Goal: Task Accomplishment & Management: Complete application form

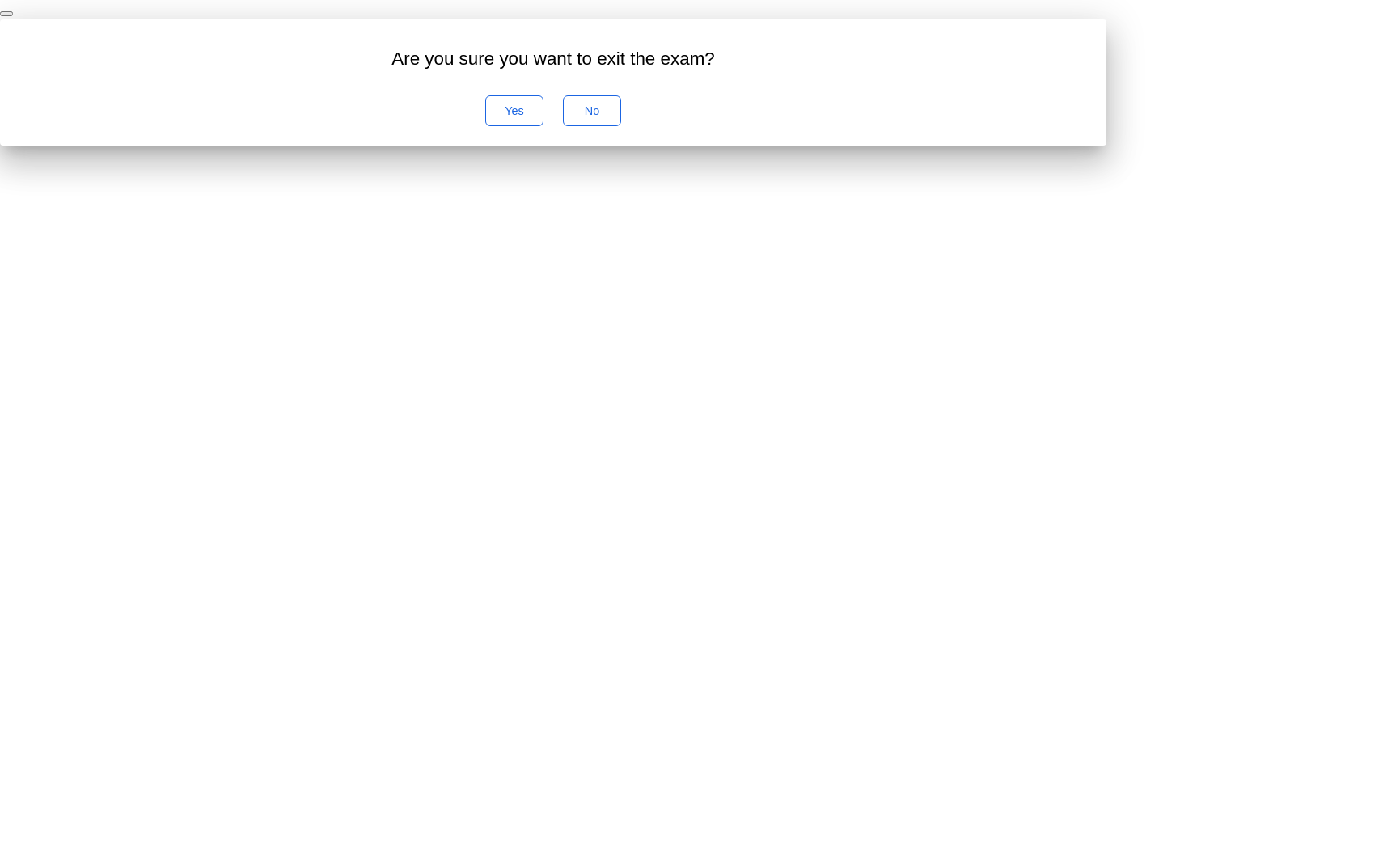
click at [616, 118] on div "No" at bounding box center [591, 110] width 47 height 13
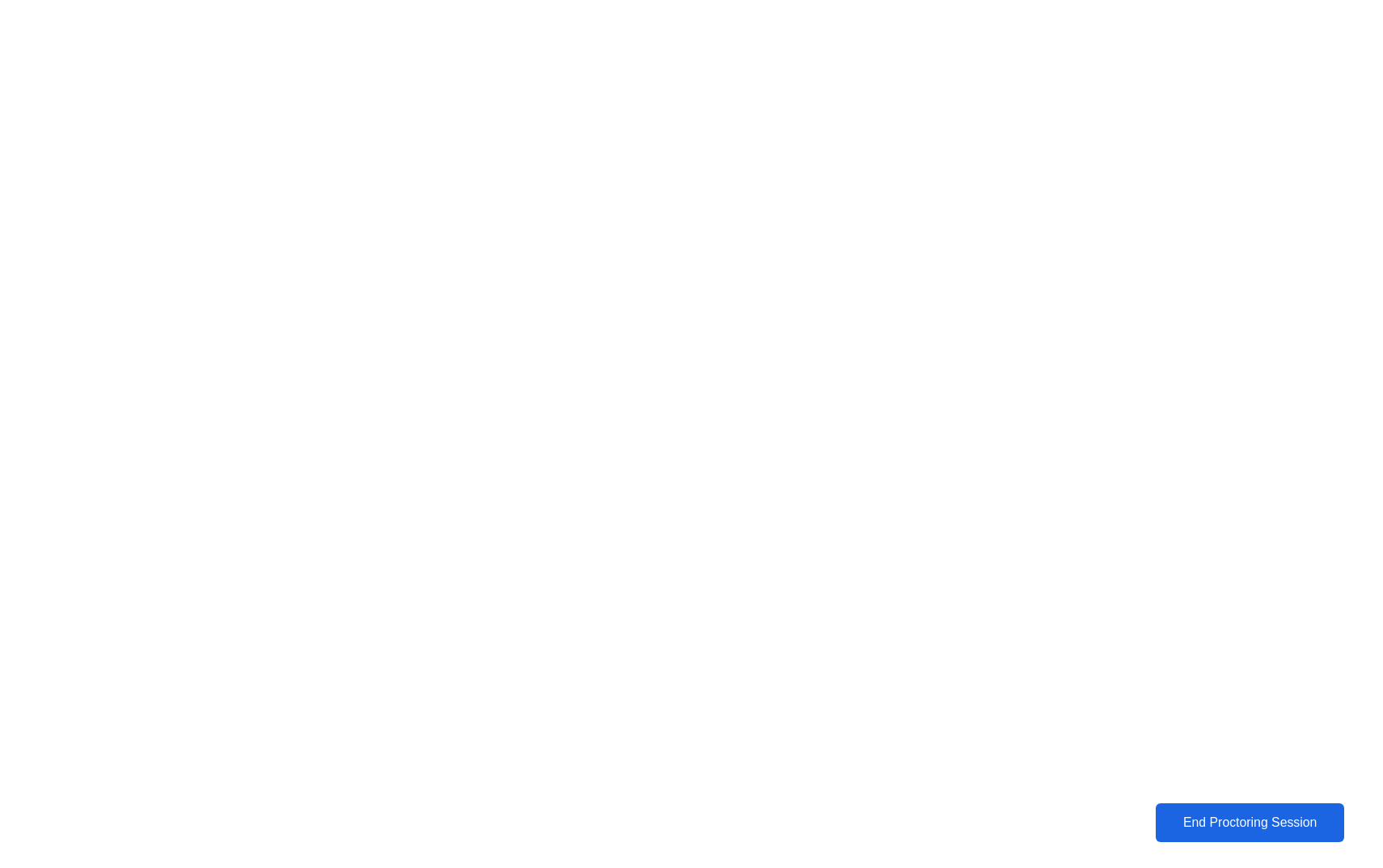
click at [1231, 823] on div "End Proctoring Session" at bounding box center [1250, 822] width 179 height 15
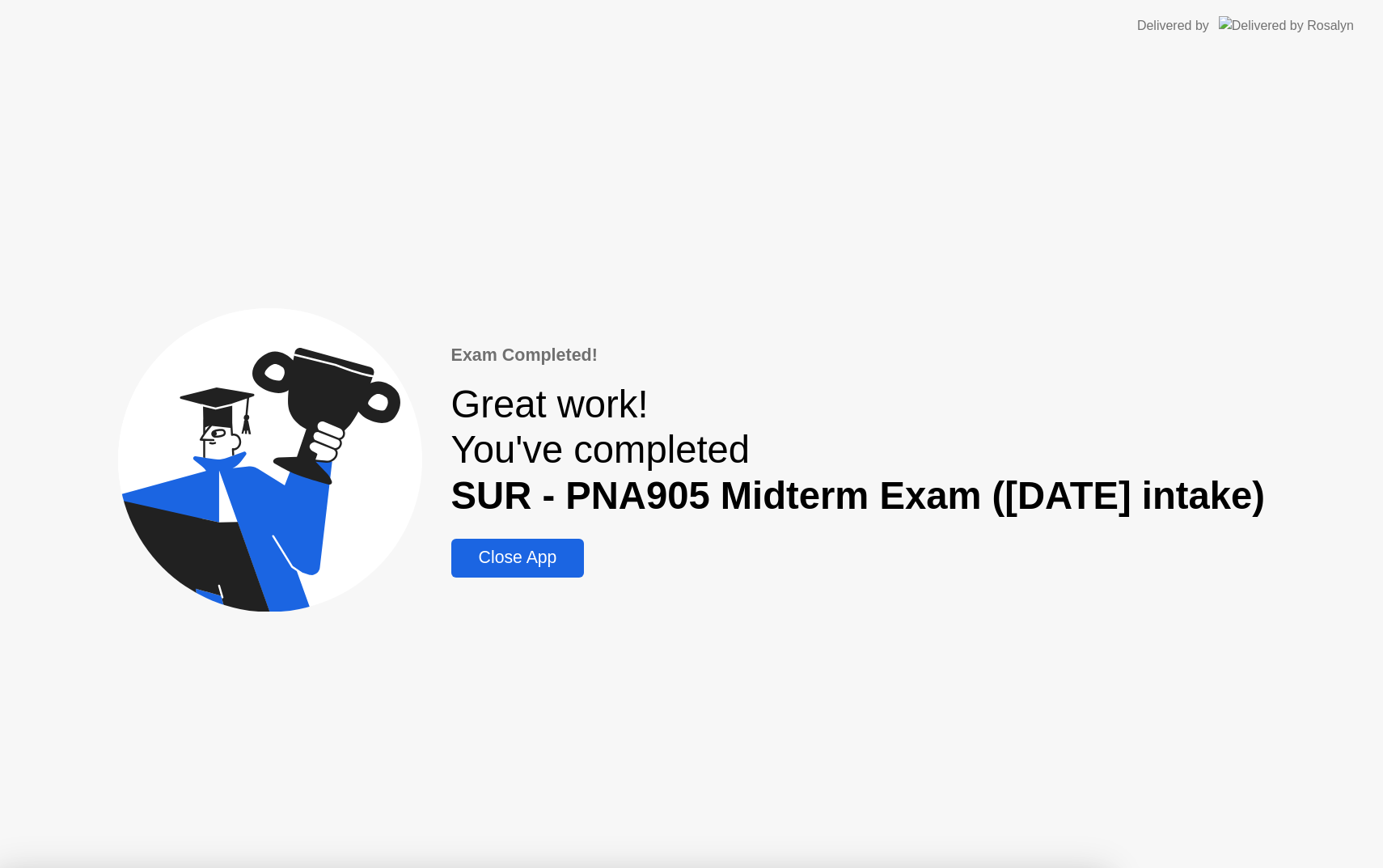
click at [461, 688] on div "Exam Completed! Great work! You've completed SUR - PNA905 Midterm Exam ([DATE] …" at bounding box center [691, 459] width 1383 height 816
